Goal: Information Seeking & Learning: Learn about a topic

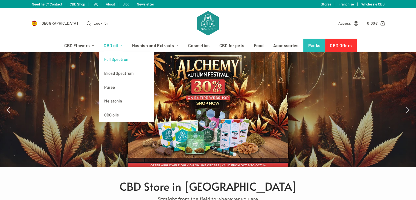
click at [120, 57] on font "Full Spectrum" at bounding box center [116, 59] width 25 height 5
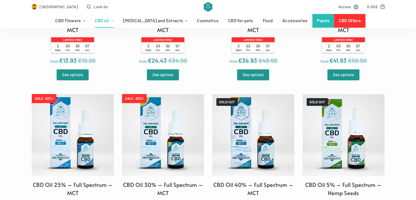
scroll to position [274, 0]
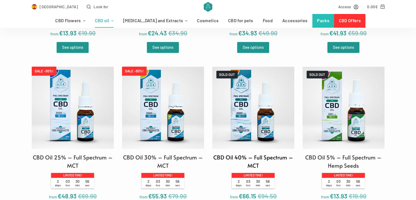
click at [250, 99] on img at bounding box center [253, 108] width 82 height 82
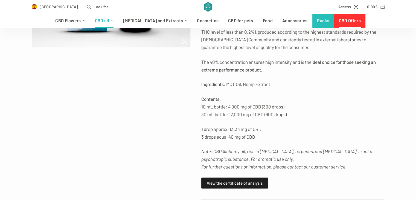
scroll to position [246, 0]
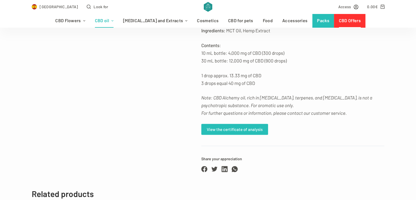
click at [252, 134] on link "View the certificate of analysis" at bounding box center [234, 129] width 67 height 11
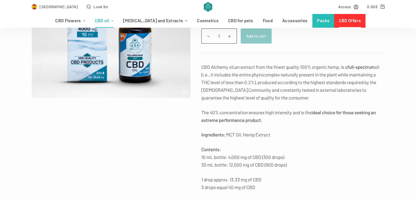
scroll to position [164, 0]
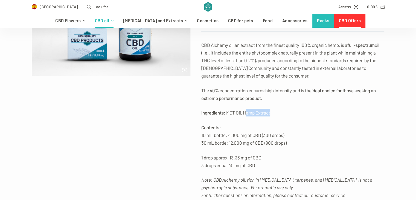
drag, startPoint x: 248, startPoint y: 112, endPoint x: 276, endPoint y: 114, distance: 28.0
click at [276, 114] on p "Ingredients: MCT Oil, Hemp Extract" at bounding box center [292, 113] width 183 height 8
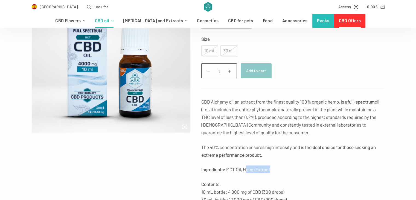
scroll to position [109, 0]
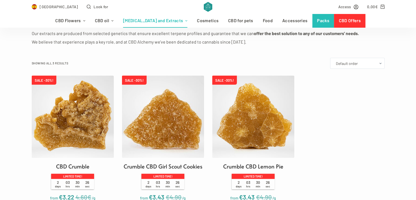
scroll to position [109, 0]
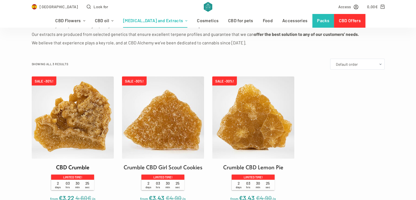
click at [68, 115] on img at bounding box center [73, 117] width 82 height 82
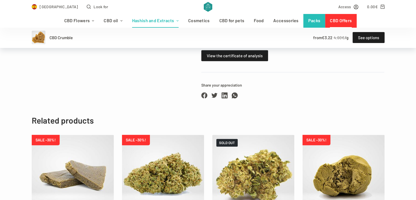
scroll to position [383, 0]
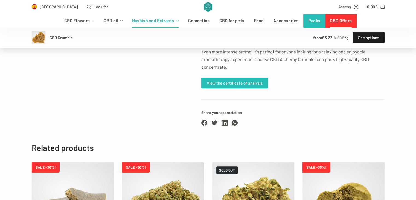
click at [244, 83] on font "View the certificate of analysis" at bounding box center [235, 82] width 56 height 5
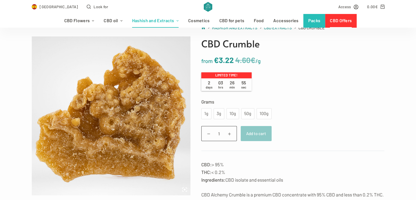
scroll to position [55, 0]
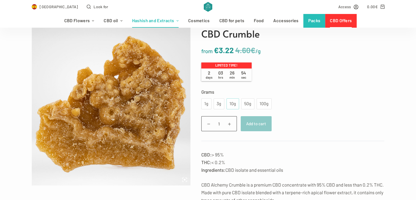
click at [235, 105] on div "10g" at bounding box center [233, 103] width 13 height 11
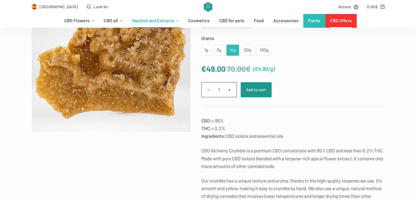
scroll to position [109, 0]
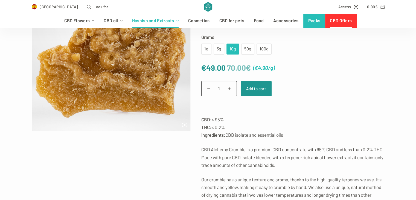
click at [308, 159] on font "CBD Alchemy Crumble is a premium CBD concentrate with 95% CBD and less than 0.2…" at bounding box center [292, 156] width 183 height 21
click at [314, 164] on p "CBD Alchemy Crumble is a premium CBD concentrate with 95% CBD and less than 0.2…" at bounding box center [292, 156] width 183 height 23
drag, startPoint x: 297, startPoint y: 157, endPoint x: 365, endPoint y: 157, distance: 67.9
click at [365, 157] on font "CBD Alchemy Crumble is a premium CBD concentrate with 95% CBD and less than 0.2…" at bounding box center [292, 156] width 183 height 21
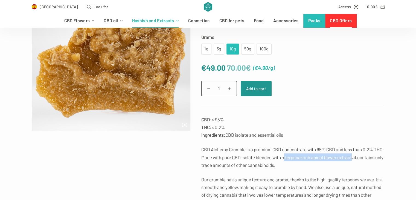
copy font "terpene-rich apical flower extract"
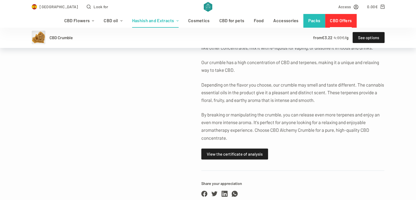
scroll to position [356, 0]
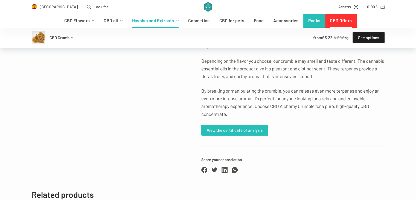
click at [234, 134] on link "View the certificate of analysis" at bounding box center [234, 130] width 67 height 11
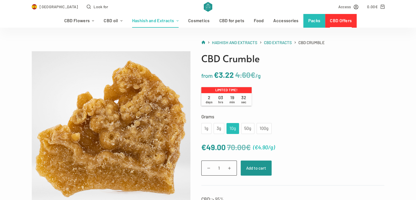
scroll to position [27, 0]
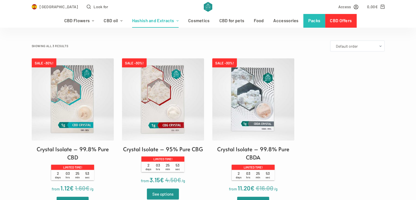
scroll to position [137, 0]
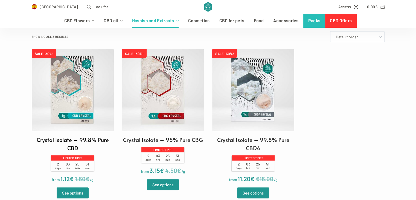
click at [79, 87] on img at bounding box center [73, 90] width 82 height 82
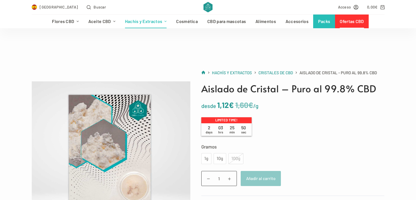
scroll to position [27, 0]
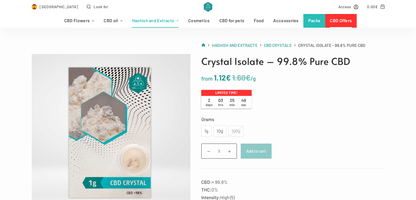
drag, startPoint x: 223, startPoint y: 136, endPoint x: 218, endPoint y: 132, distance: 7.0
click at [221, 135] on form "Grams Choose an option 1g 10g 100g 1g 10g 100g Clean Crystal Isolate - 99.8% Pu…" at bounding box center [292, 141] width 183 height 53
click at [217, 130] on font "10g" at bounding box center [220, 130] width 7 height 5
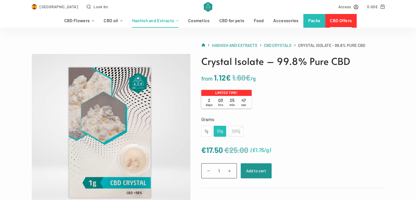
click at [354, 130] on td "Choose an option 1g 10g 100g 1g 10g 100g Clean" at bounding box center [292, 131] width 183 height 11
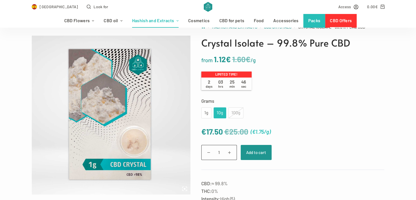
scroll to position [55, 0]
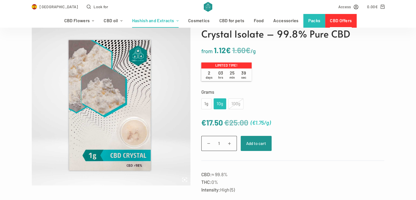
click at [218, 104] on font "10g" at bounding box center [220, 103] width 7 height 5
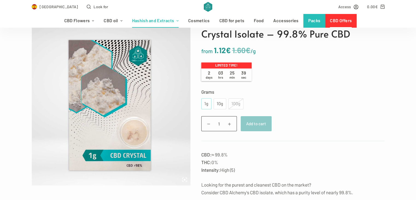
click at [208, 101] on font "1g" at bounding box center [206, 103] width 4 height 5
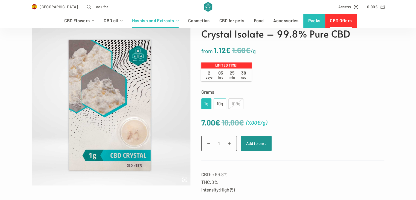
click at [217, 103] on font "10g" at bounding box center [220, 103] width 7 height 5
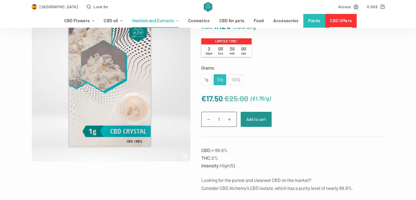
scroll to position [164, 0]
